Goal: Task Accomplishment & Management: Manage account settings

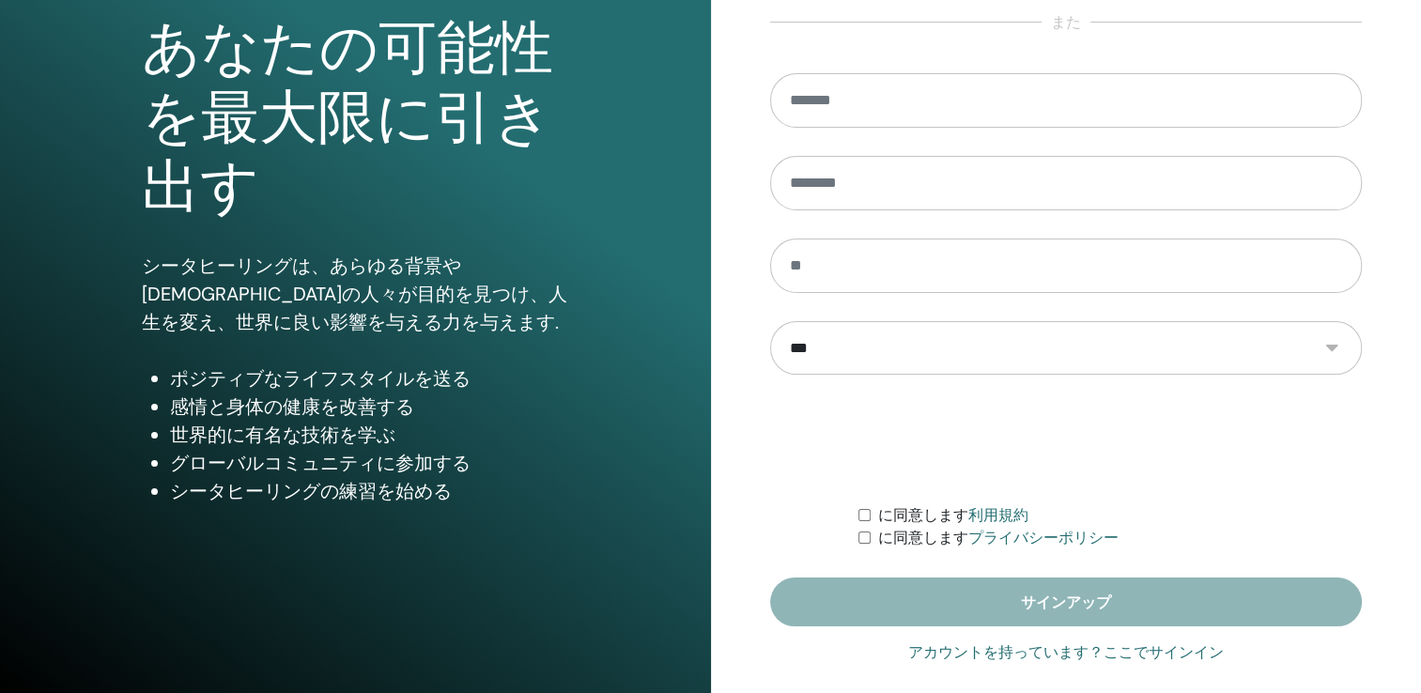
scroll to position [207, 0]
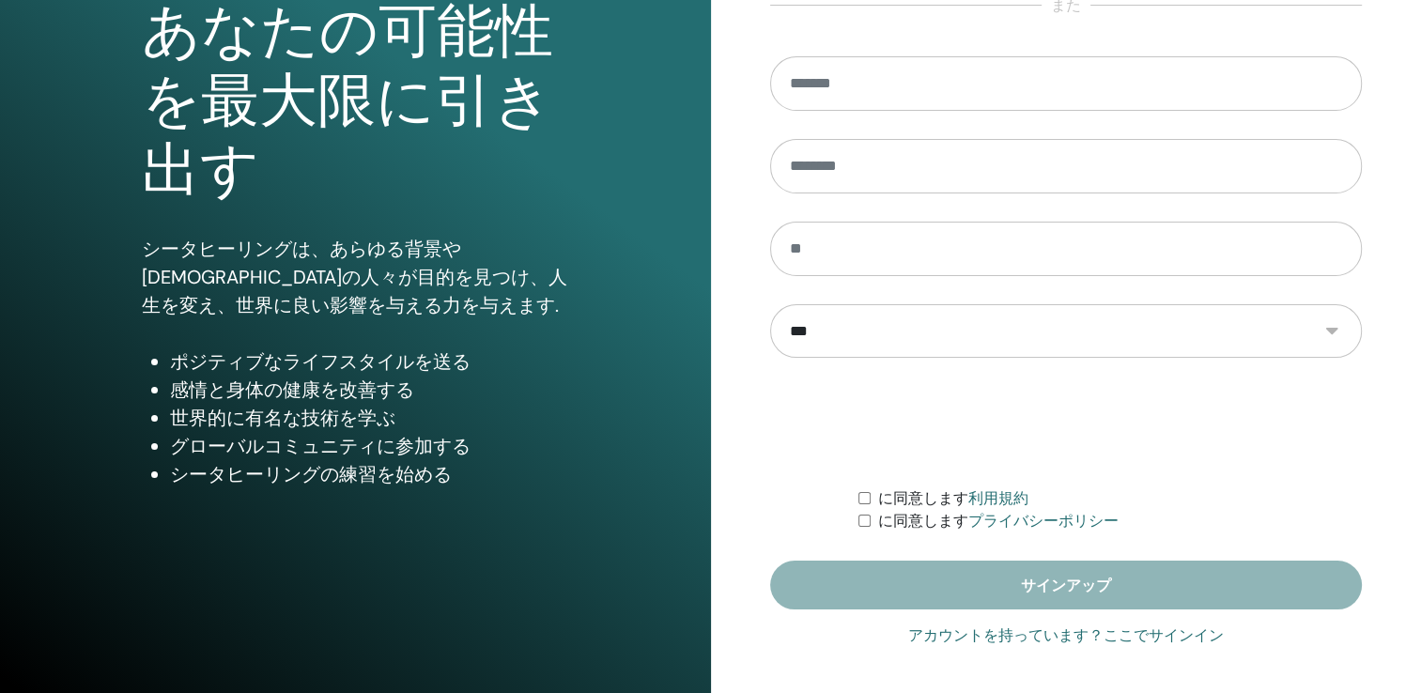
type input "**********"
click at [1096, 634] on link "アカウントを持っています？ここでサインイン" at bounding box center [1065, 635] width 315 height 23
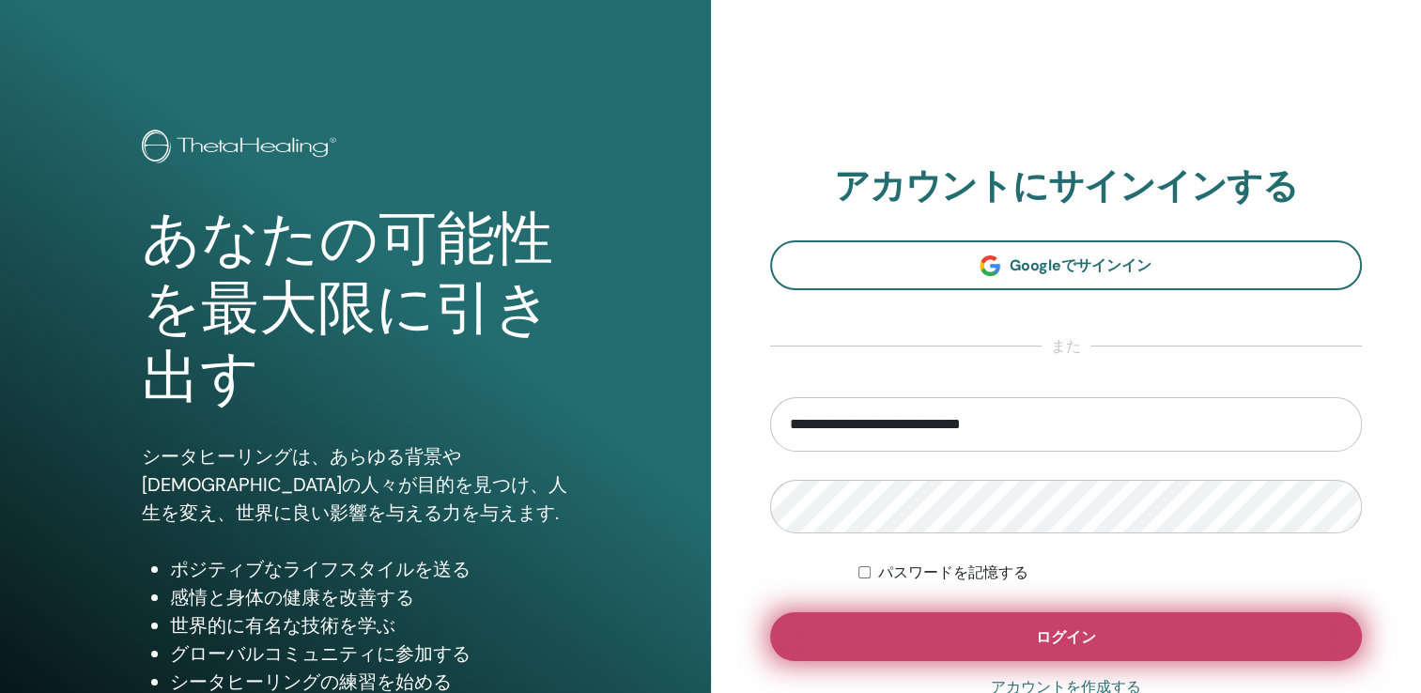
click at [1076, 633] on span "ログイン" at bounding box center [1066, 637] width 60 height 20
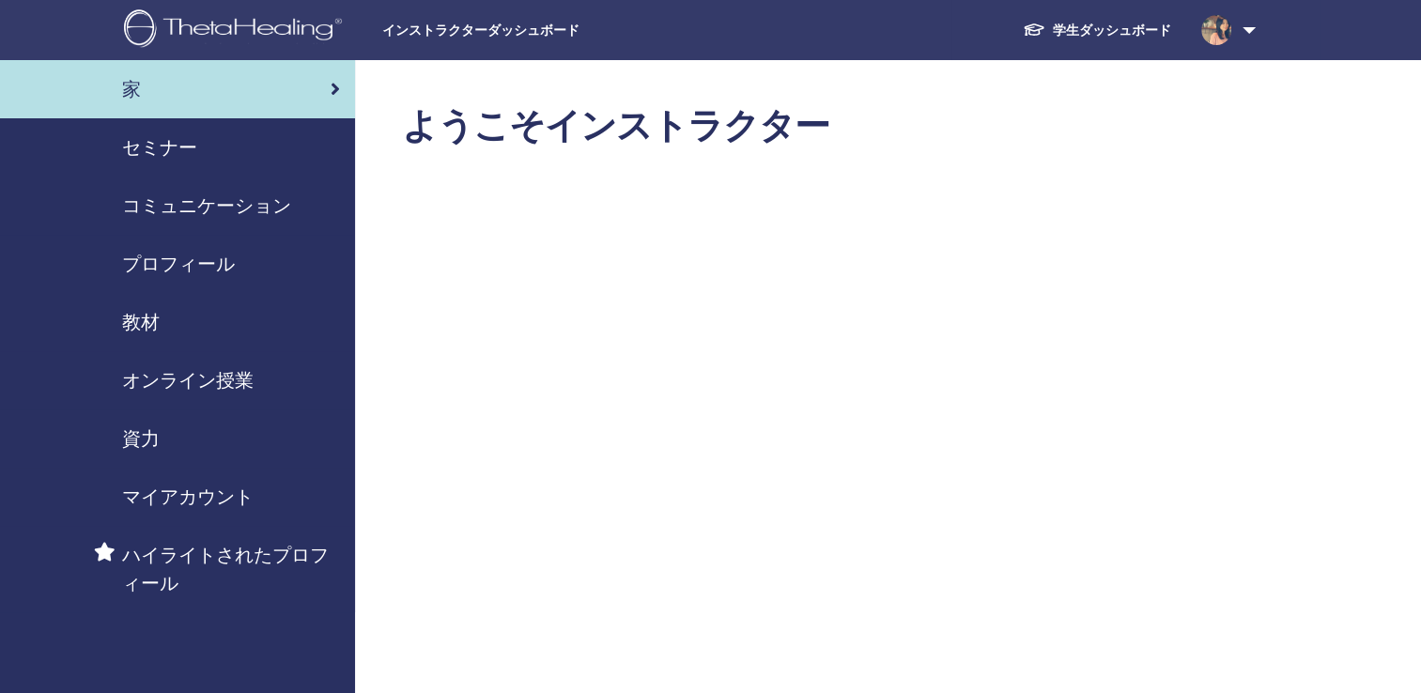
click at [172, 131] on link "セミナー" at bounding box center [177, 147] width 355 height 58
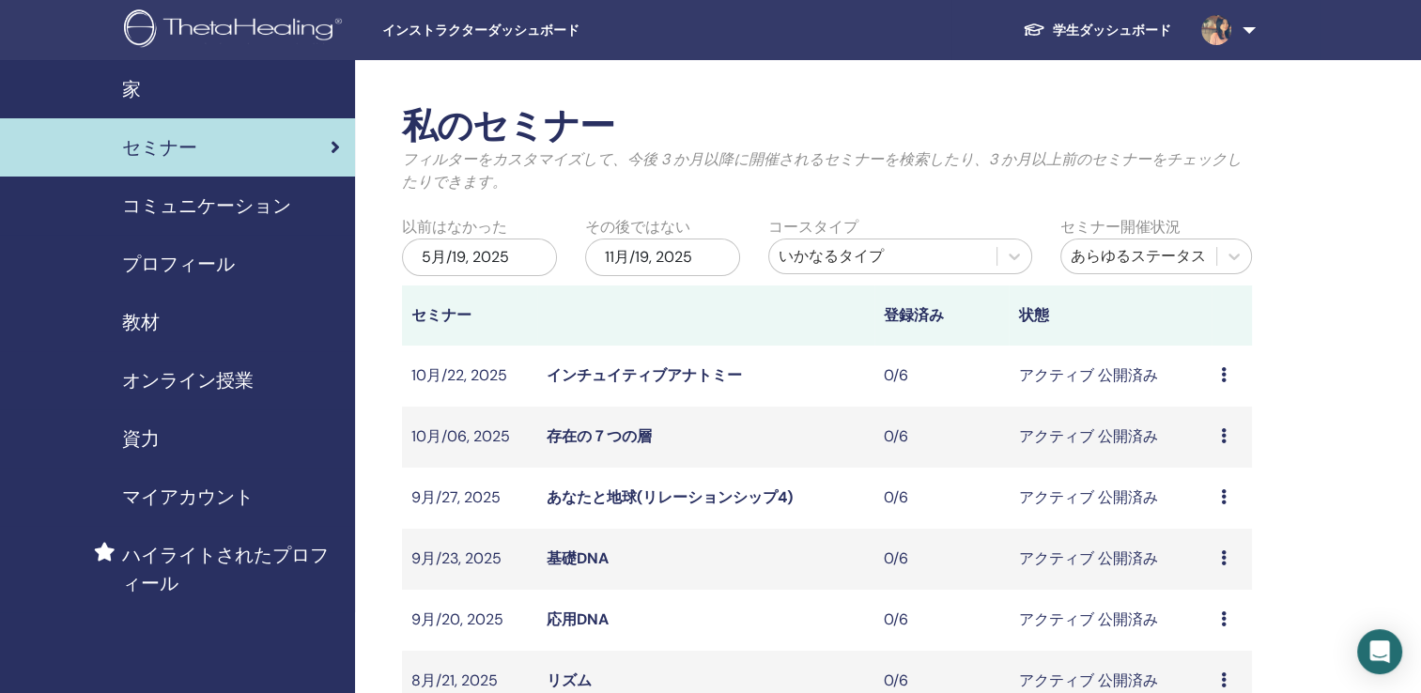
scroll to position [376, 0]
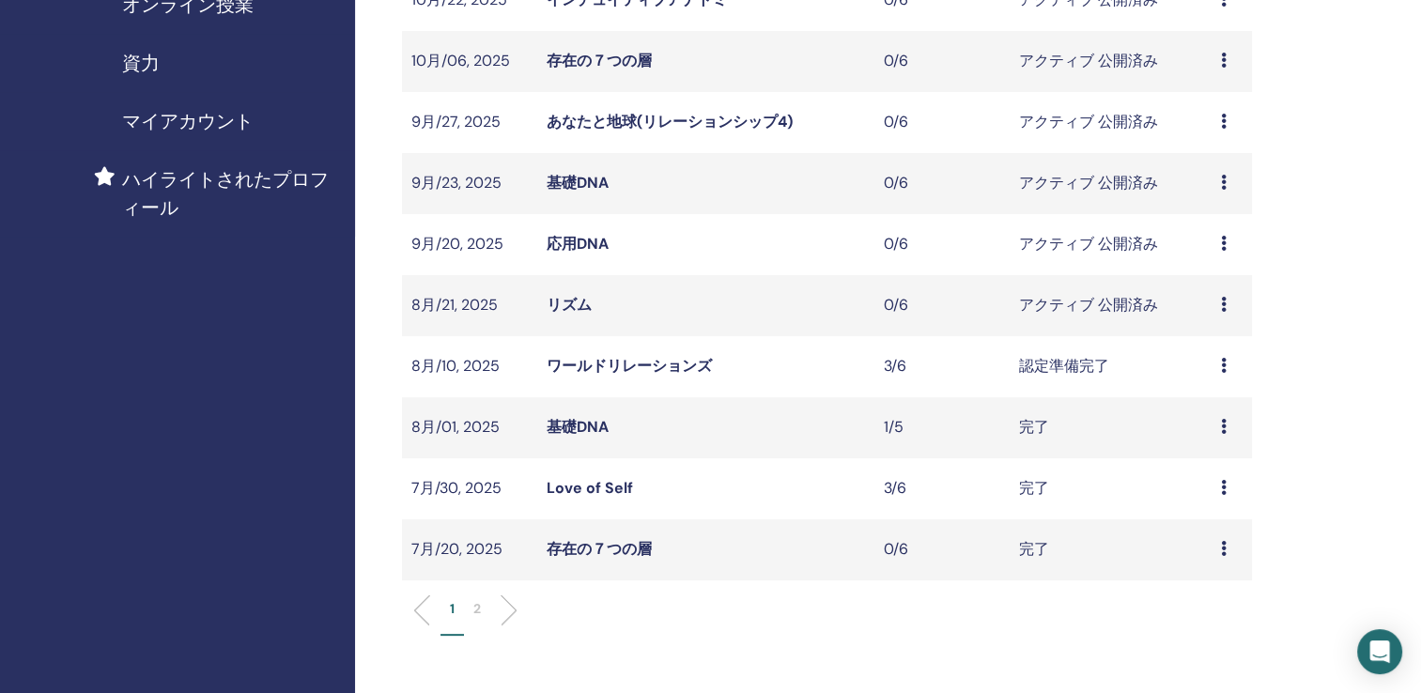
click at [576, 306] on link "リズム" at bounding box center [568, 305] width 45 height 20
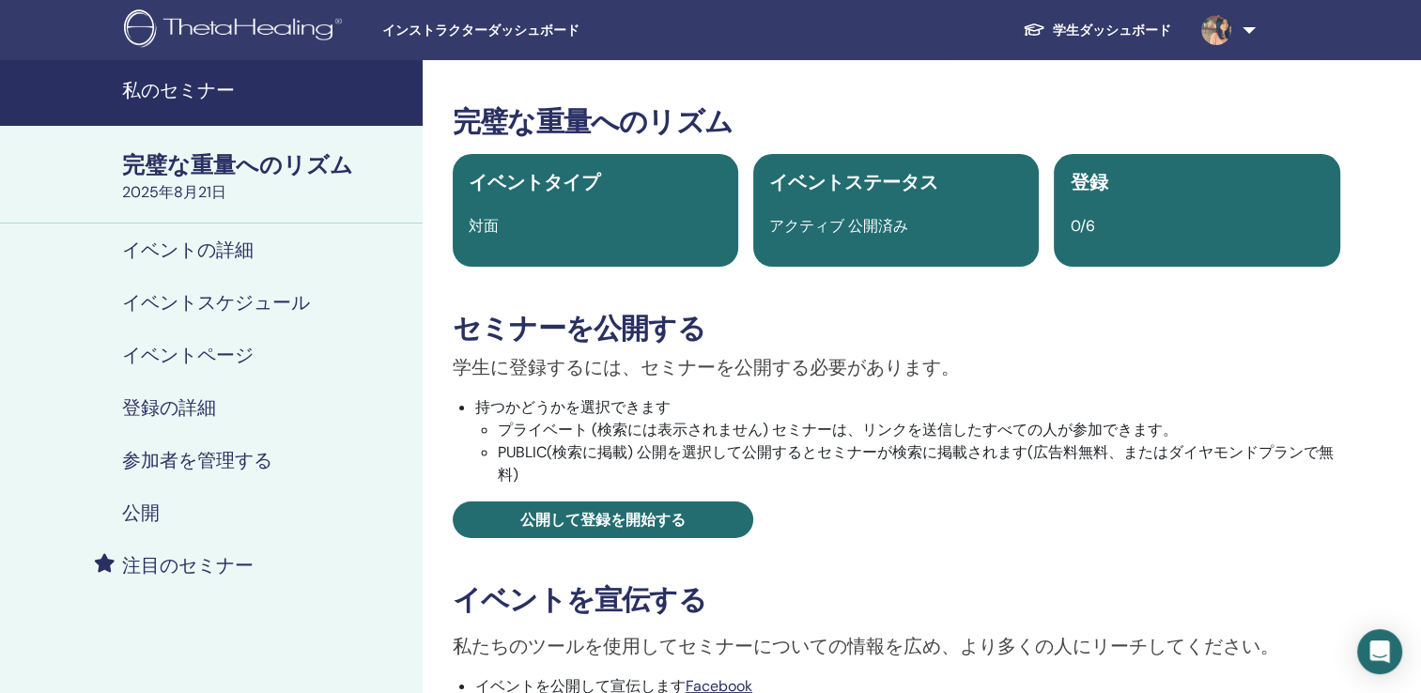
click at [191, 92] on h4 "私のセミナー" at bounding box center [266, 90] width 289 height 23
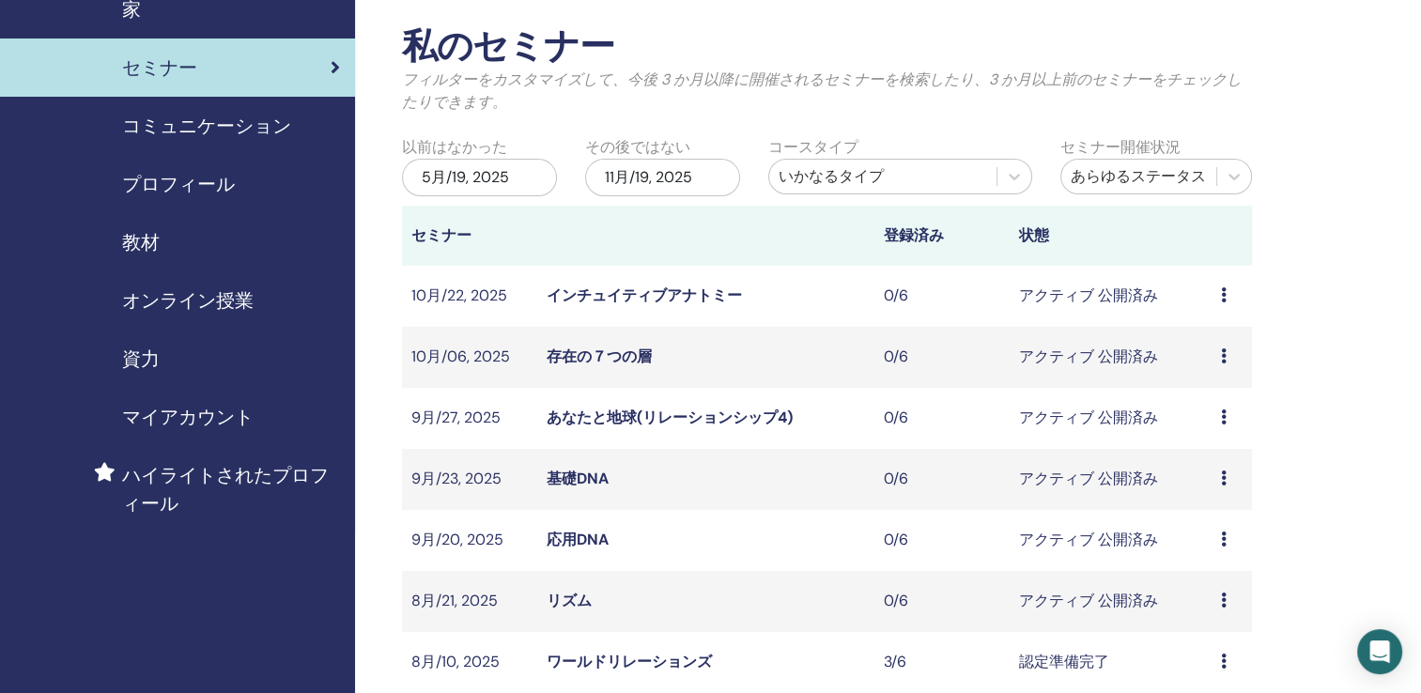
scroll to position [376, 0]
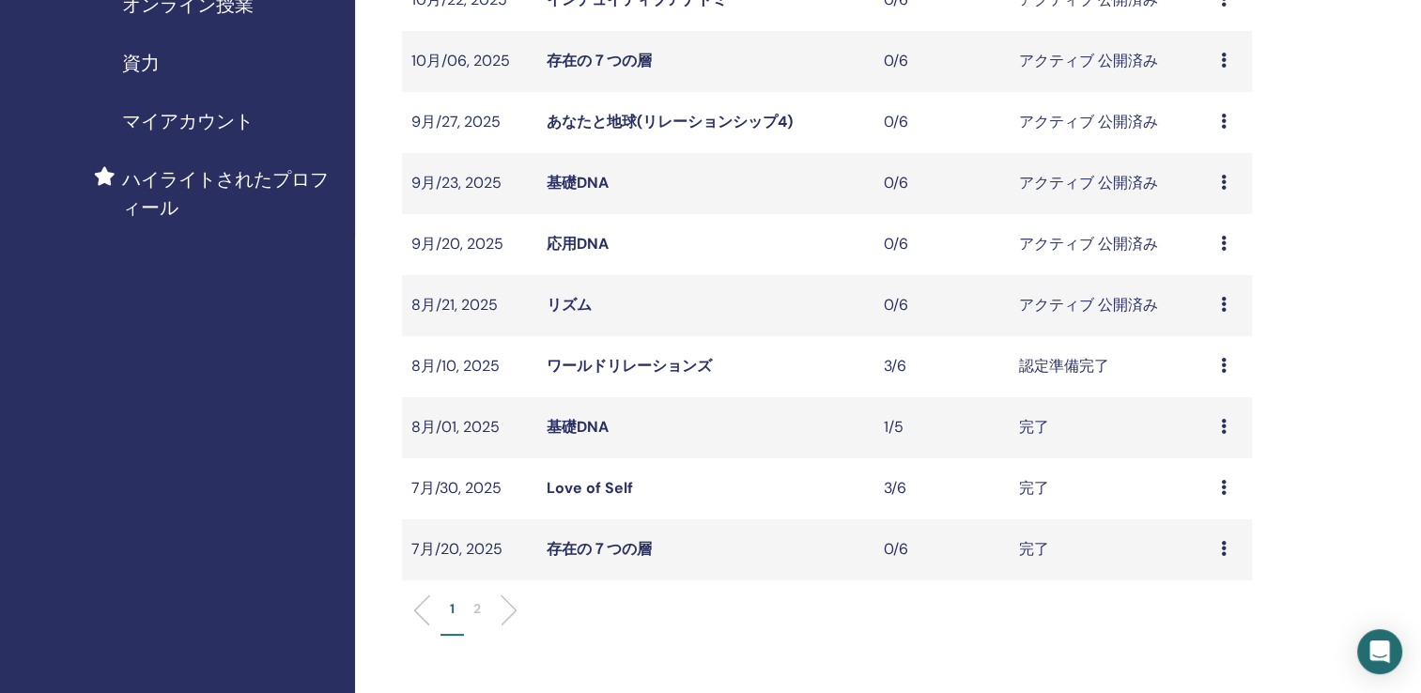
click at [609, 370] on link "ワールドリレーションズ" at bounding box center [628, 366] width 165 height 20
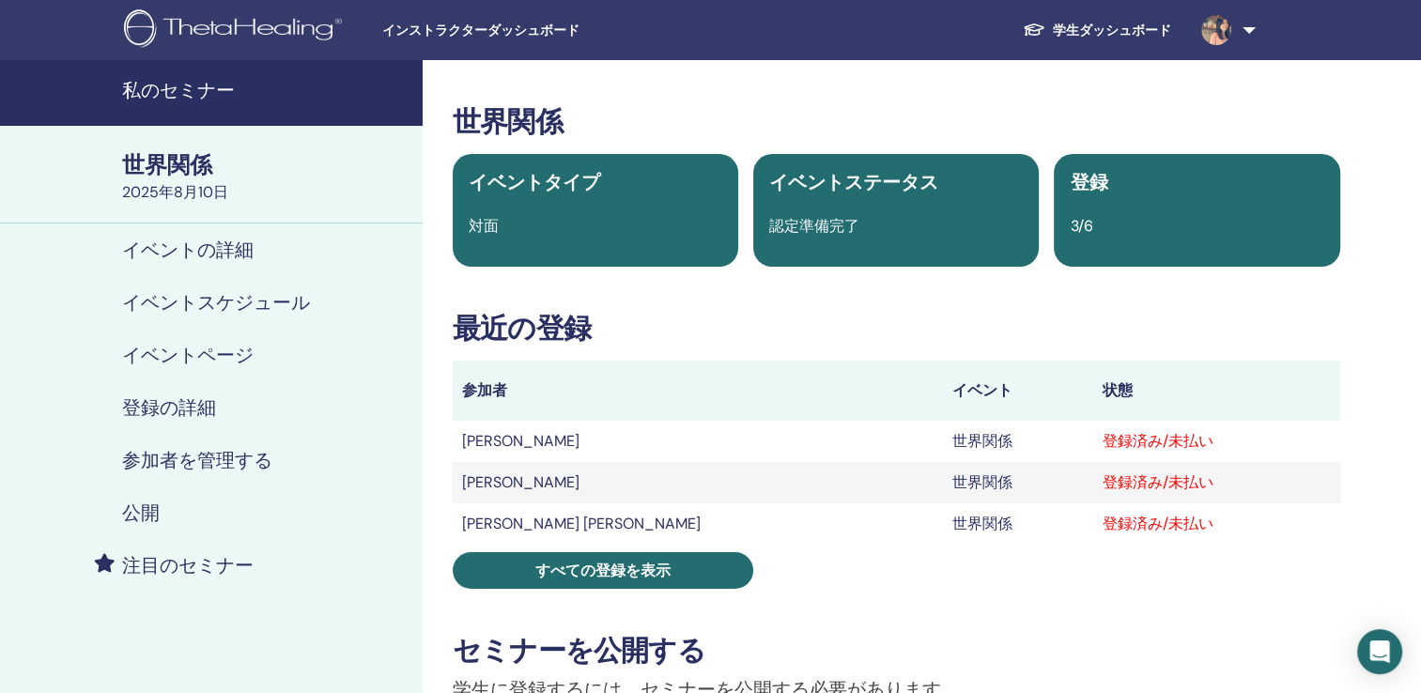
scroll to position [94, 0]
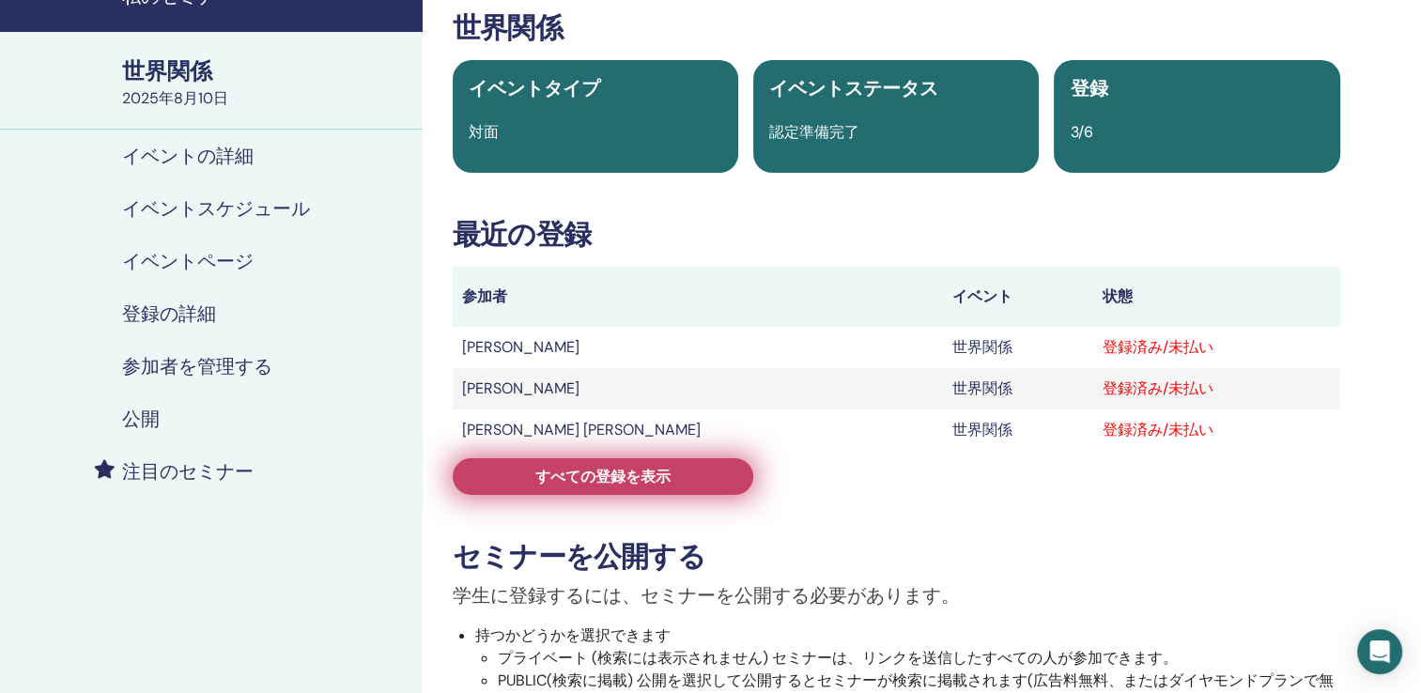
click at [633, 473] on span "すべての登録を表示" at bounding box center [602, 477] width 135 height 20
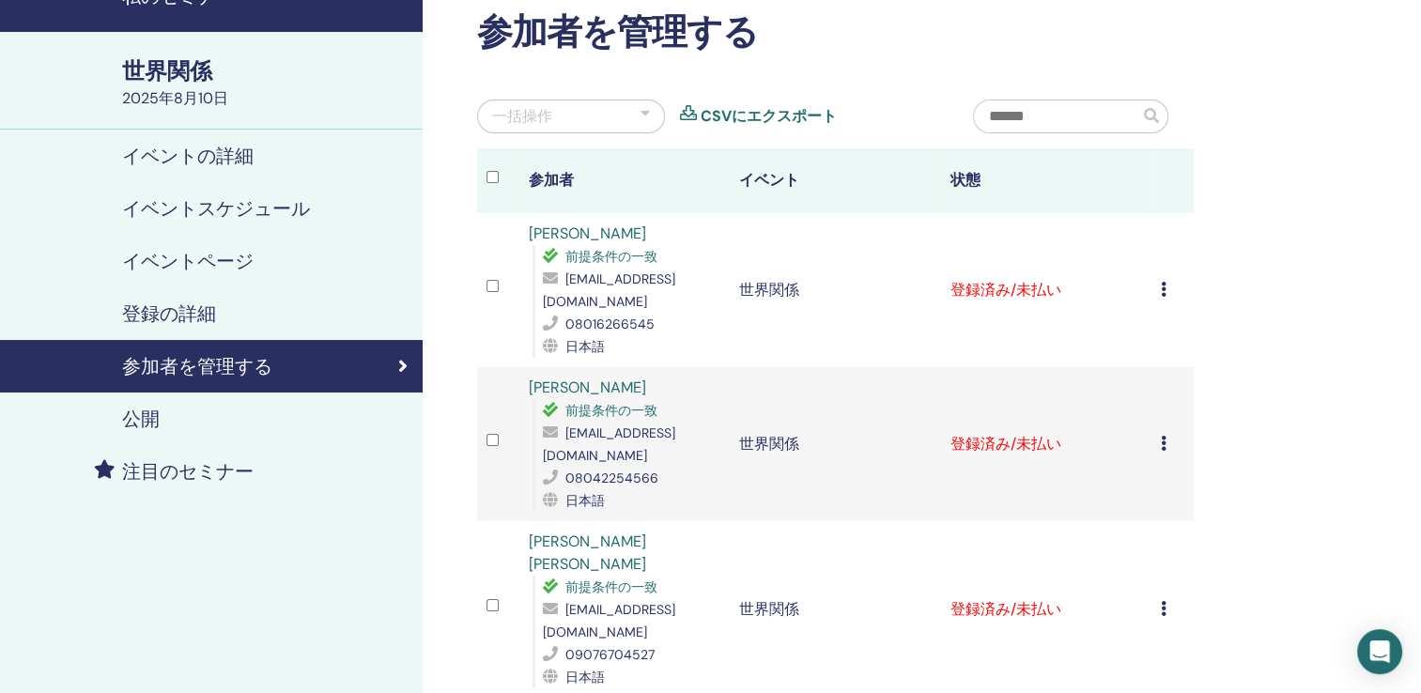
click at [1161, 290] on icon at bounding box center [1163, 289] width 6 height 15
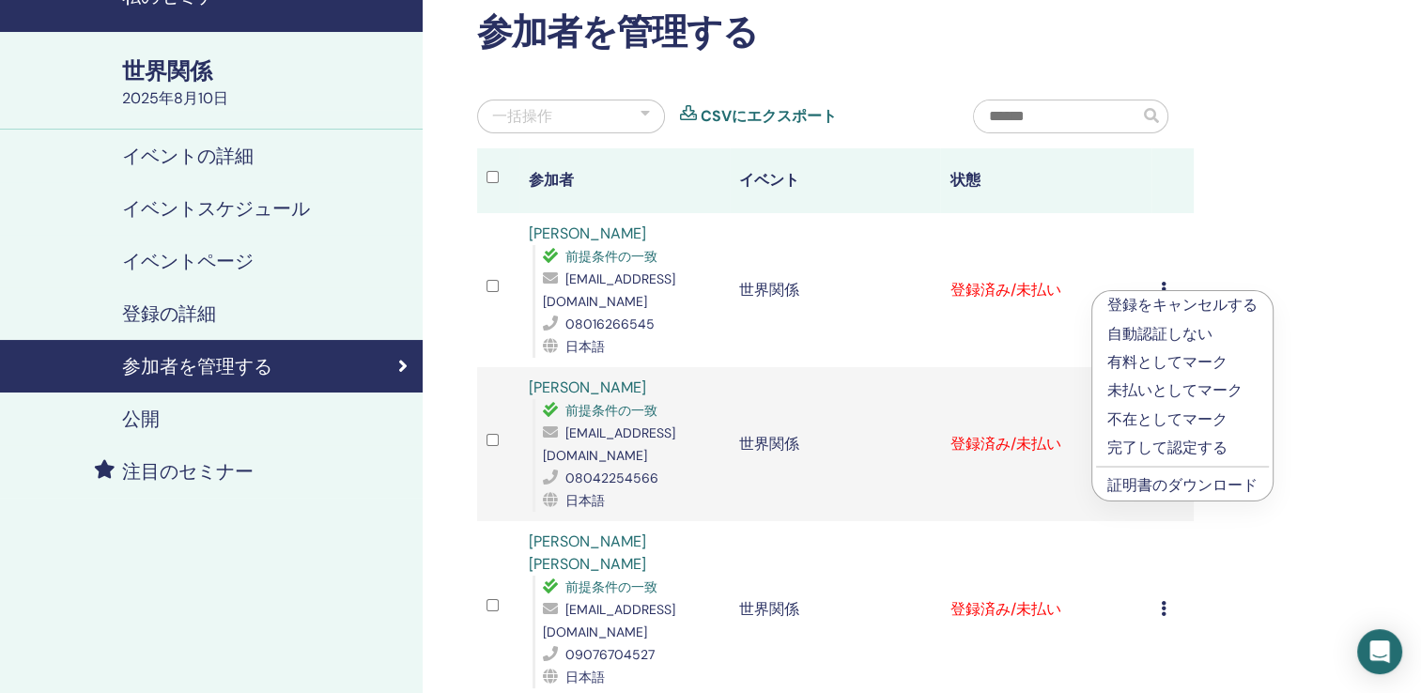
click at [1185, 448] on p "完了して認定する" at bounding box center [1182, 448] width 150 height 23
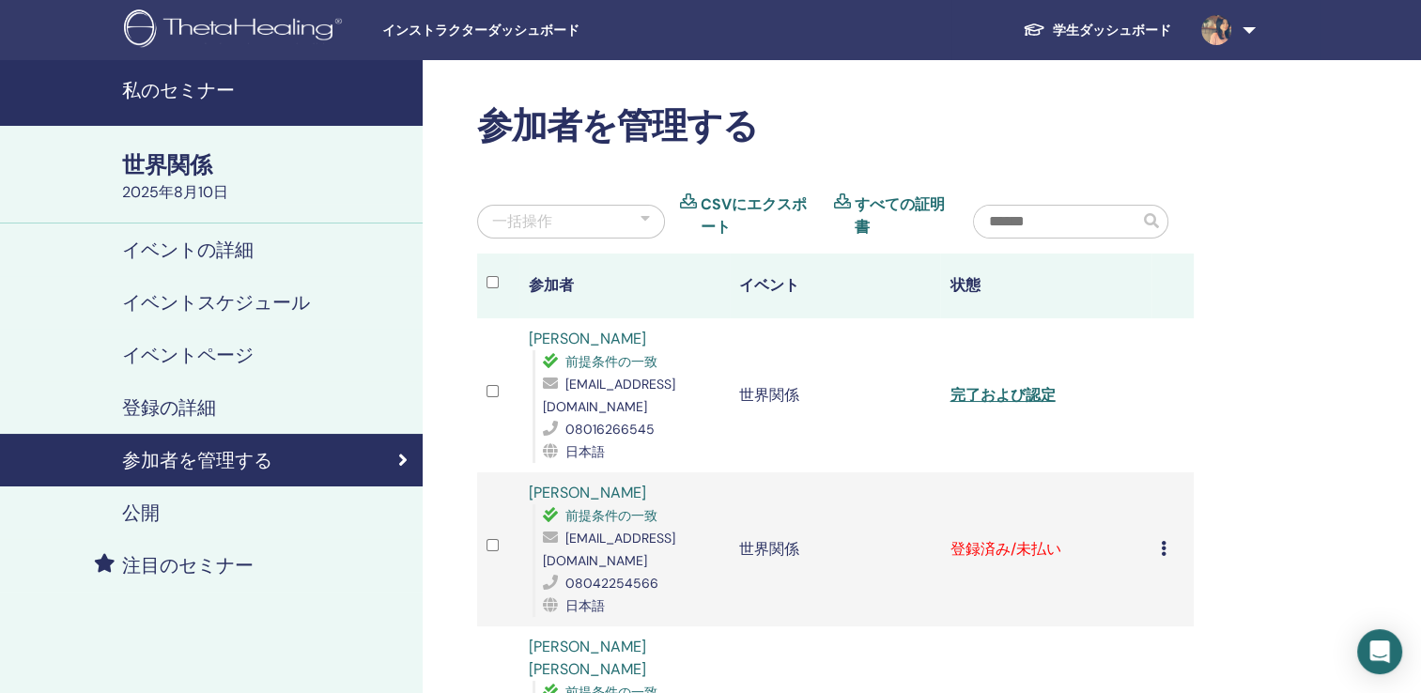
click at [1160, 546] on icon at bounding box center [1163, 548] width 6 height 15
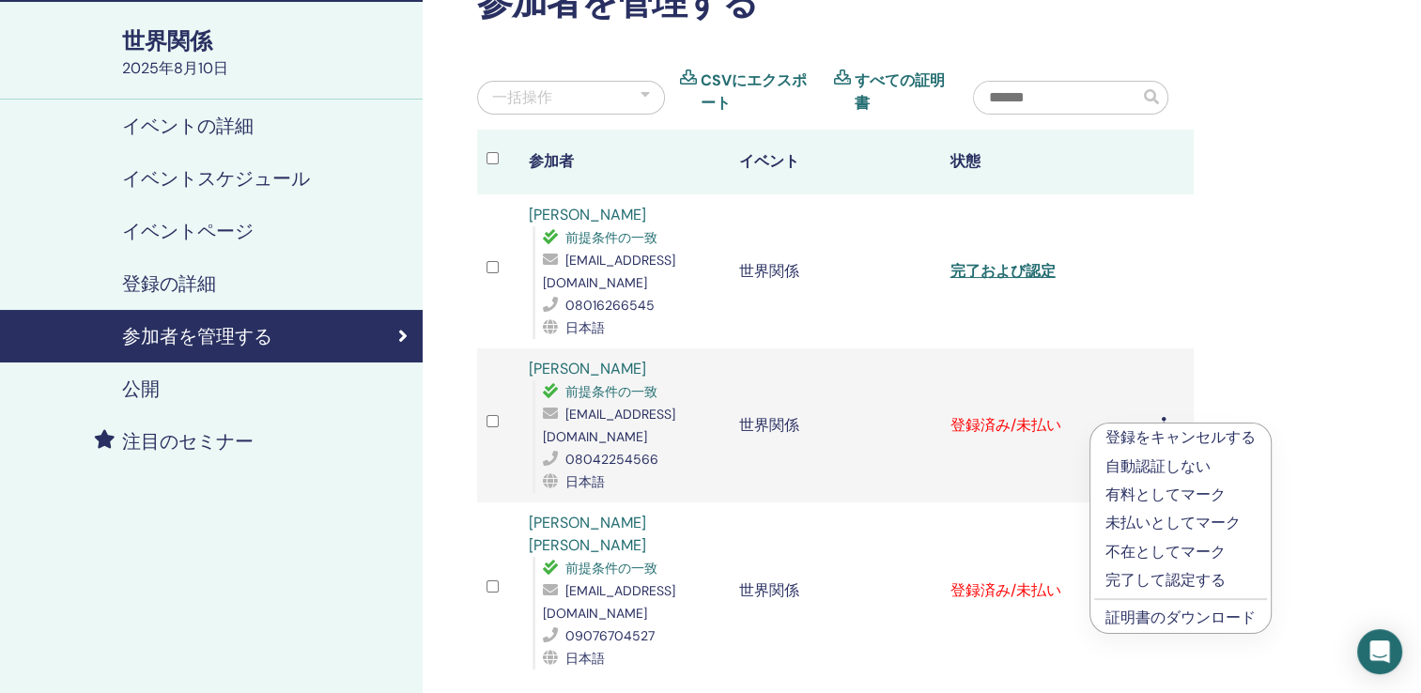
scroll to position [376, 0]
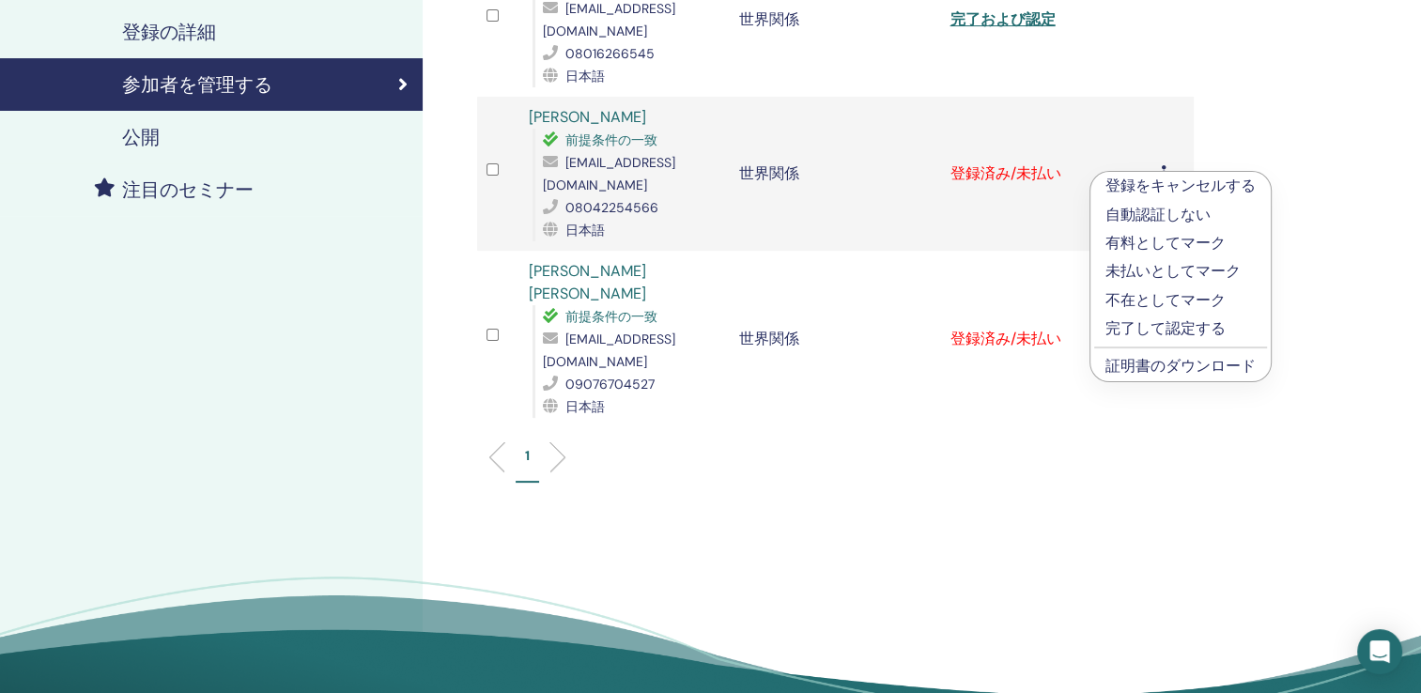
click at [1179, 324] on p "完了して認定する" at bounding box center [1180, 328] width 150 height 23
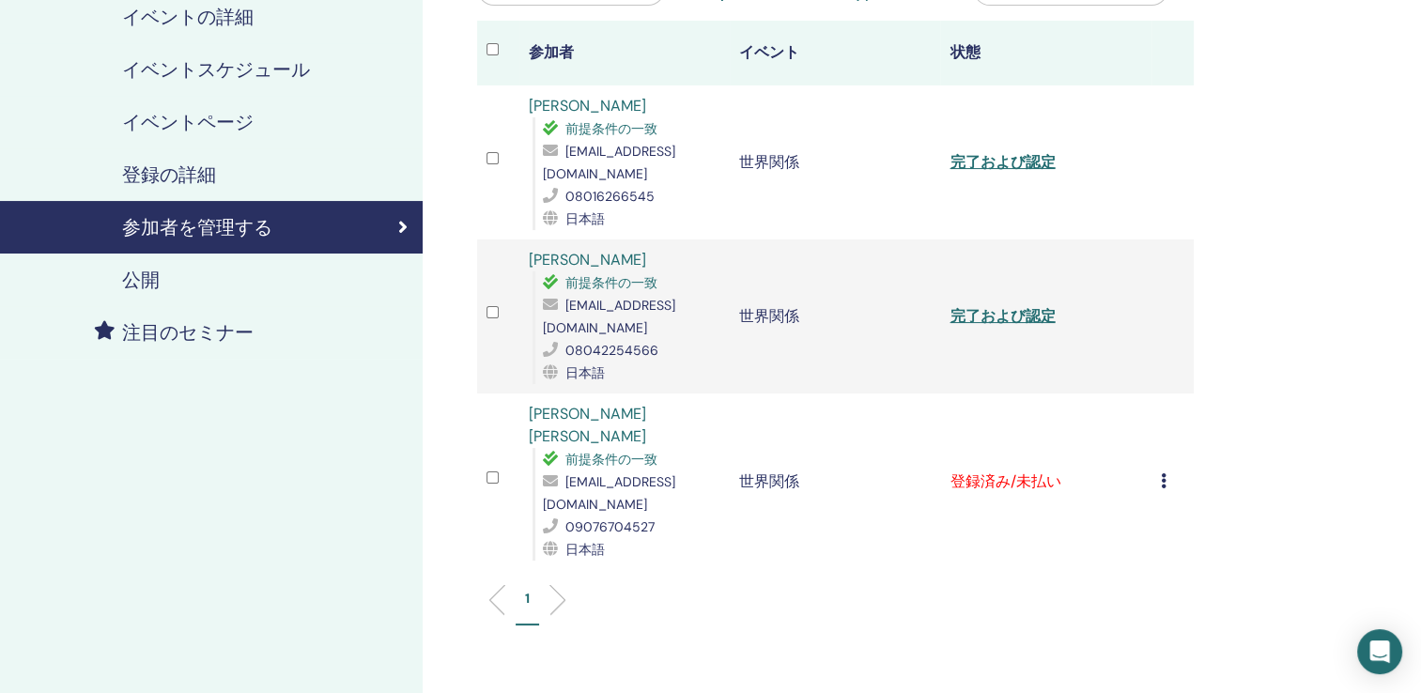
scroll to position [282, 0]
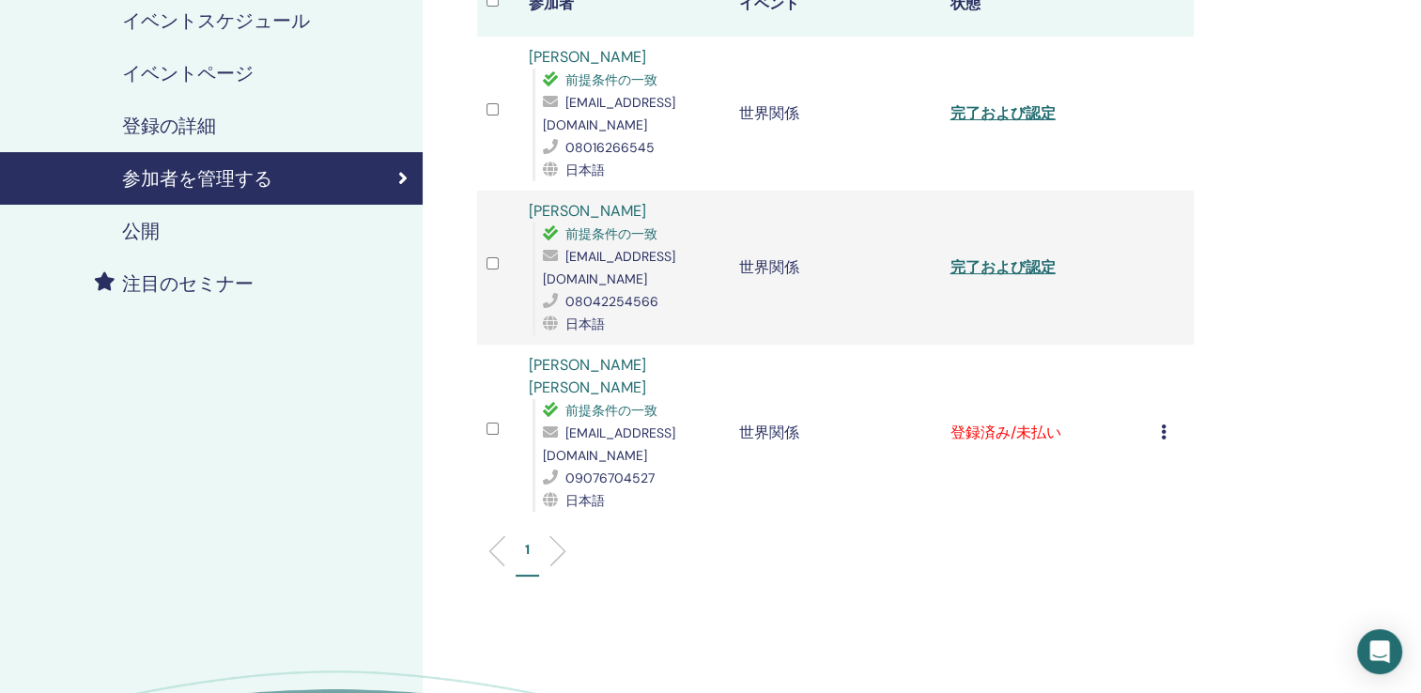
click at [1161, 425] on icon at bounding box center [1163, 431] width 6 height 15
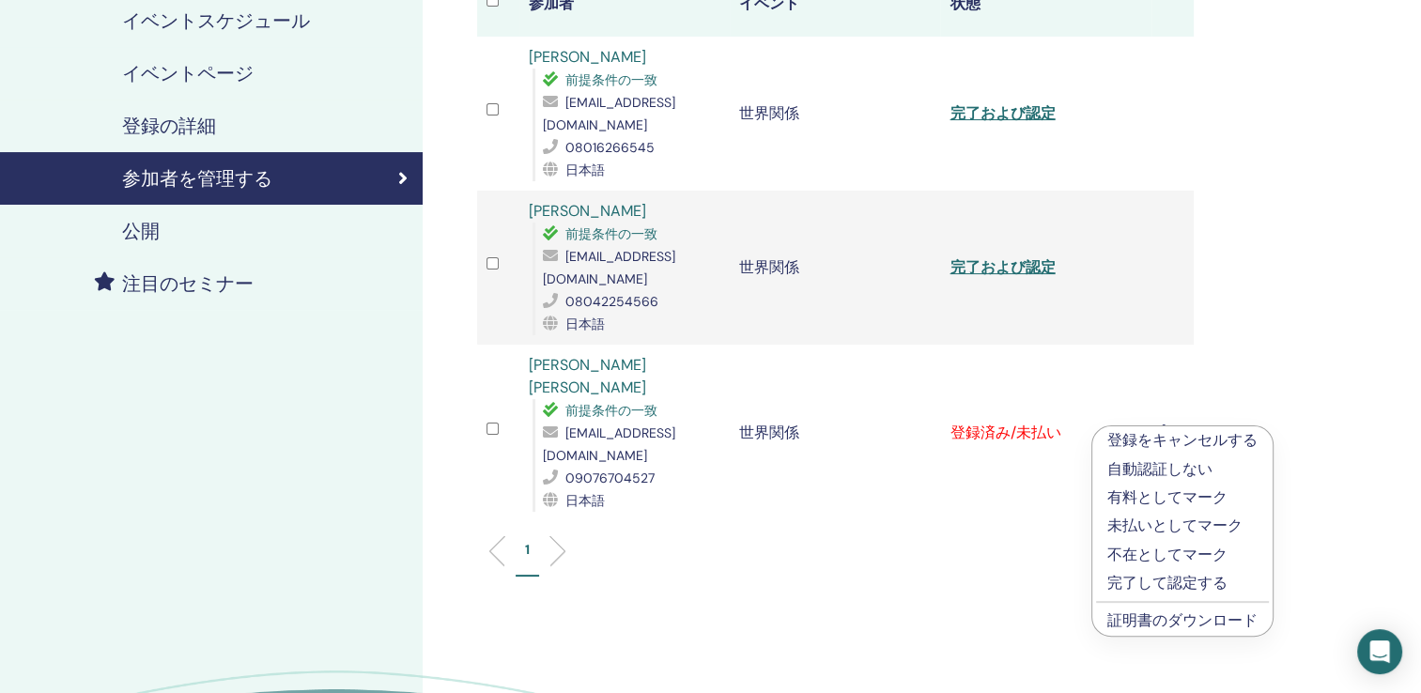
click at [1192, 579] on p "完了して認定する" at bounding box center [1182, 583] width 150 height 23
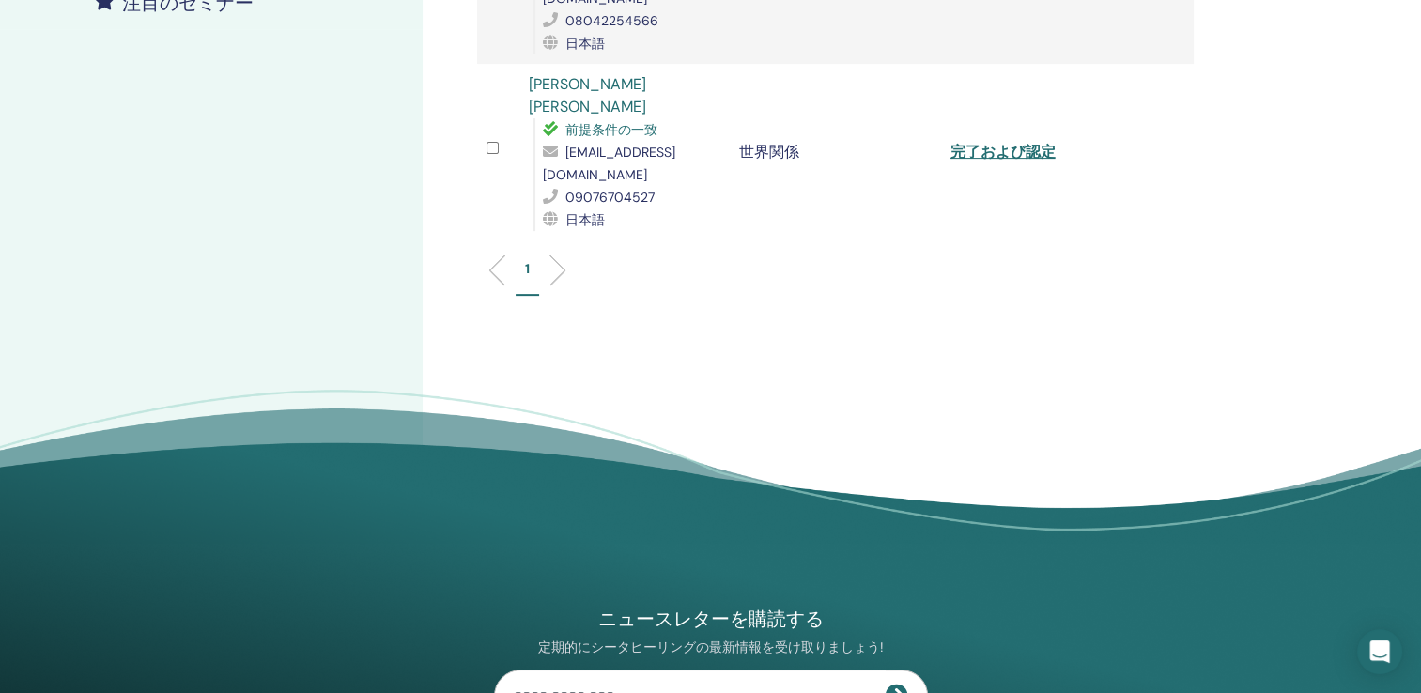
scroll to position [563, 0]
